Goal: Task Accomplishment & Management: Manage account settings

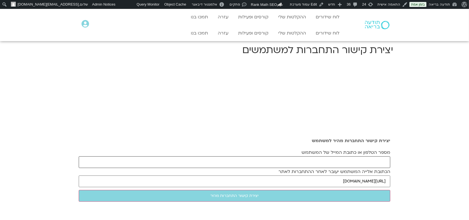
click at [351, 163] on input "מספר הטלפון או כתובת המייל של המשתמש" at bounding box center [235, 162] width 312 height 12
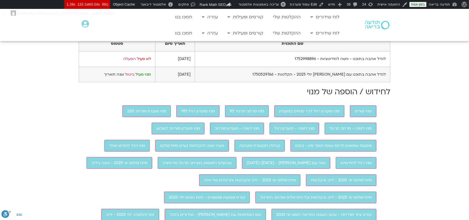
scroll to position [334, 0]
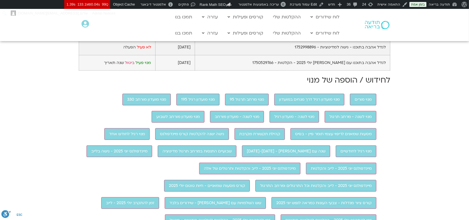
click at [129, 50] on link "הפעלה" at bounding box center [129, 47] width 13 height 5
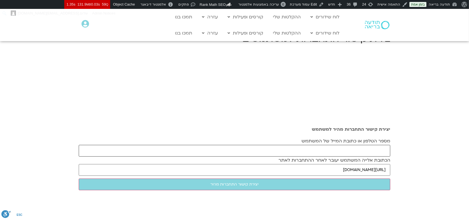
click at [282, 147] on input "מספר הטלפון או כתובת המייל של המשתמש" at bounding box center [235, 151] width 312 height 12
paste input "parpameser@yahoo.com"
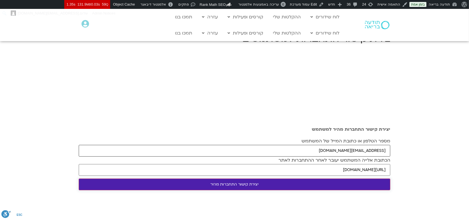
type input "parpameser@yahoo.com"
click at [260, 185] on input "יצירת קישור התחברות מהיר" at bounding box center [235, 185] width 312 height 12
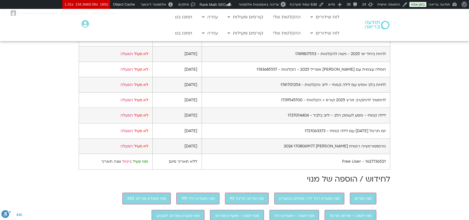
scroll to position [371, 0]
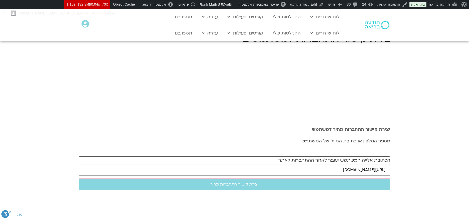
click at [183, 150] on input "מספר הטלפון או כתובת המייל של המשתמש" at bounding box center [235, 151] width 312 height 12
paste input "[EMAIL_ADDRESS][DOMAIN_NAME]"
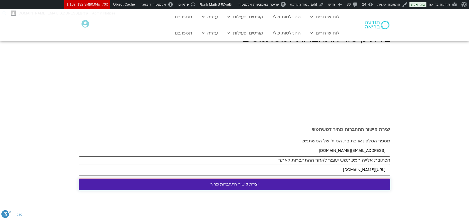
type input "[EMAIL_ADDRESS][DOMAIN_NAME]"
click at [190, 187] on input "יצירת קישור התחברות מהיר" at bounding box center [235, 185] width 312 height 12
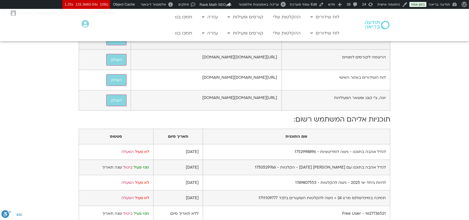
scroll to position [297, 0]
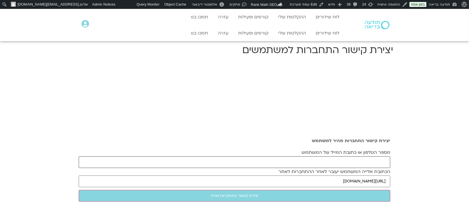
click at [332, 158] on input "מספר הטלפון או כתובת המייל של המשתמש" at bounding box center [235, 162] width 312 height 12
paste input "[EMAIL_ADDRESS][DOMAIN_NAME]"
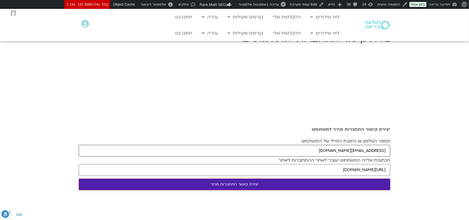
type input "[EMAIL_ADDRESS][DOMAIN_NAME]"
click at [308, 188] on input "יצירת קישור התחברות מהיר" at bounding box center [235, 185] width 312 height 12
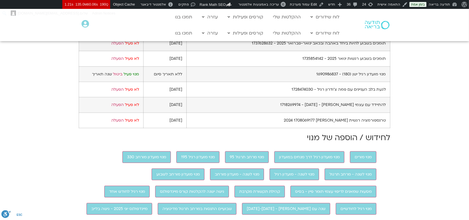
scroll to position [519, 0]
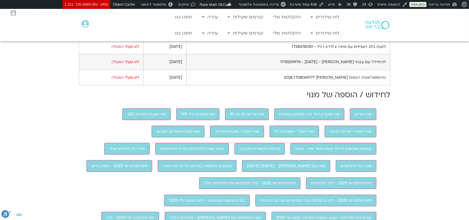
click at [122, 34] on link "ביטול" at bounding box center [117, 31] width 9 height 5
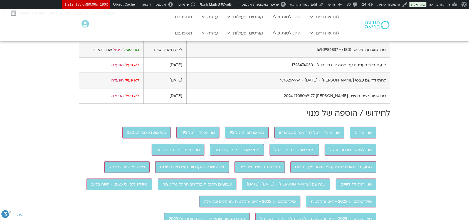
scroll to position [371, 0]
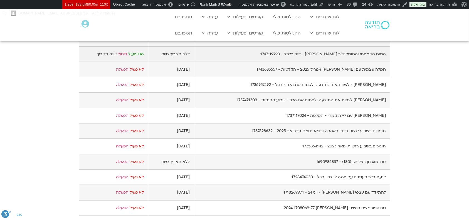
scroll to position [371, 0]
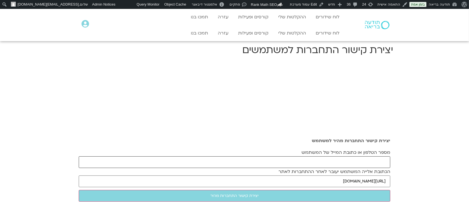
click at [312, 162] on input "מספר הטלפון או כתובת המייל של המשתמש" at bounding box center [235, 162] width 312 height 12
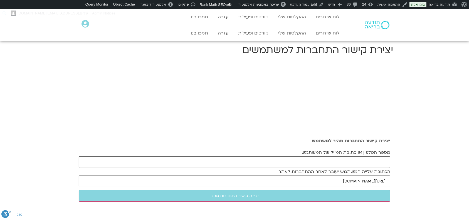
paste input "[EMAIL_ADDRESS][DOMAIN_NAME]"
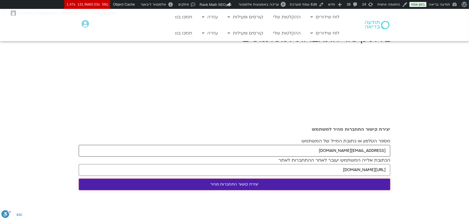
type input "[EMAIL_ADDRESS][DOMAIN_NAME]"
click at [263, 185] on input "יצירת קישור התחברות מהיר" at bounding box center [235, 185] width 312 height 12
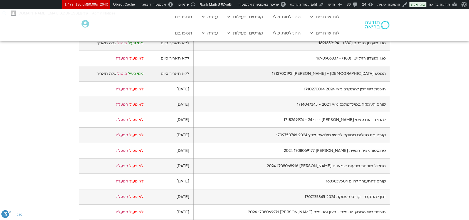
scroll to position [519, 0]
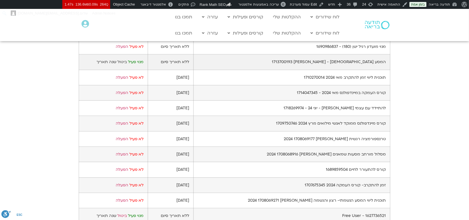
click at [125, 65] on link "ביטול" at bounding box center [121, 61] width 9 height 5
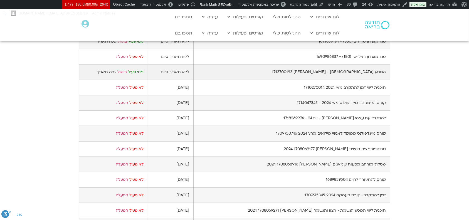
scroll to position [482, 0]
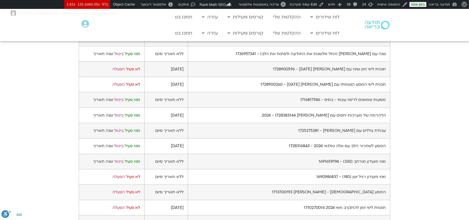
scroll to position [445, 0]
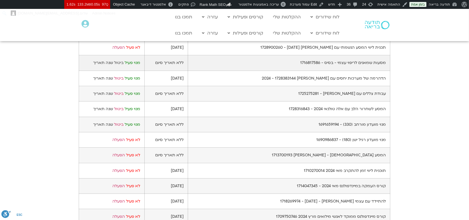
click at [124, 65] on link "ביטול" at bounding box center [118, 62] width 9 height 5
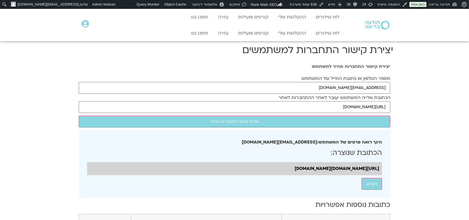
scroll to position [223, 0]
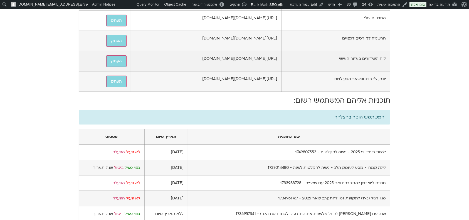
scroll to position [249, 0]
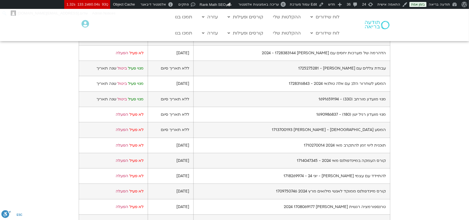
scroll to position [482, 0]
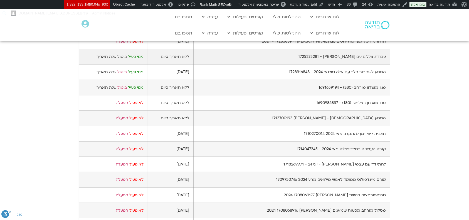
click at [123, 59] on link "ביטול" at bounding box center [121, 56] width 9 height 5
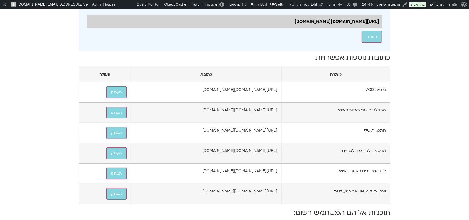
scroll to position [223, 0]
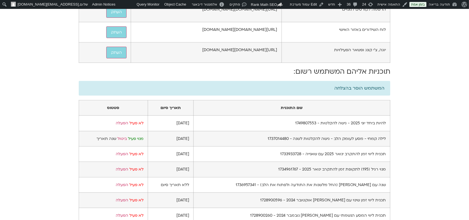
scroll to position [334, 0]
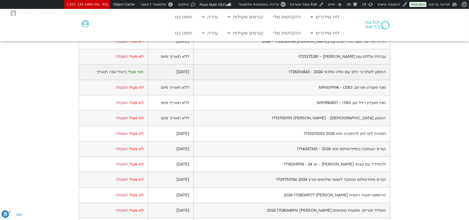
click at [127, 75] on link "ביטול" at bounding box center [121, 71] width 9 height 5
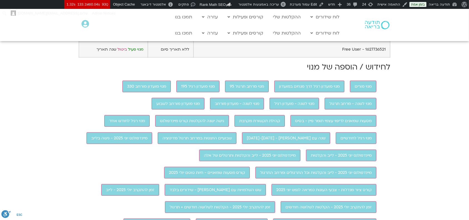
scroll to position [567, 0]
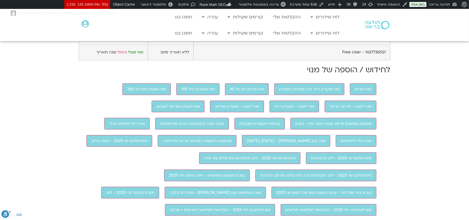
scroll to position [705, 0]
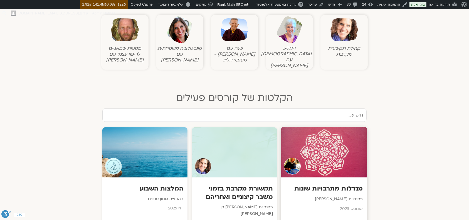
scroll to position [297, 0]
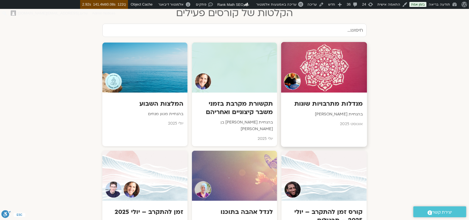
click at [352, 72] on div at bounding box center [324, 67] width 86 height 51
click at [309, 49] on div at bounding box center [324, 67] width 86 height 51
